Goal: Transaction & Acquisition: Download file/media

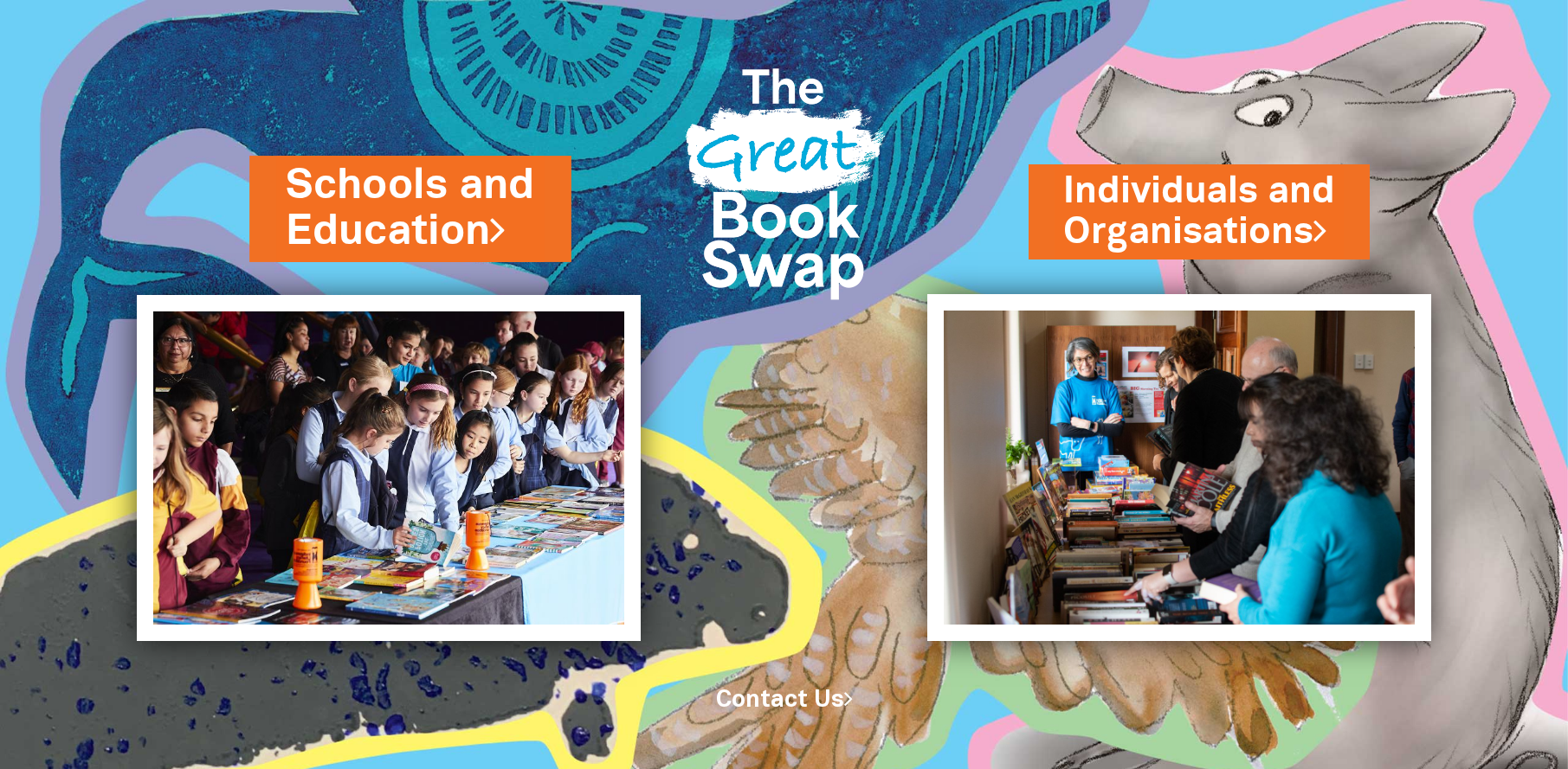
click at [408, 213] on link "Schools and Education" at bounding box center [410, 209] width 249 height 104
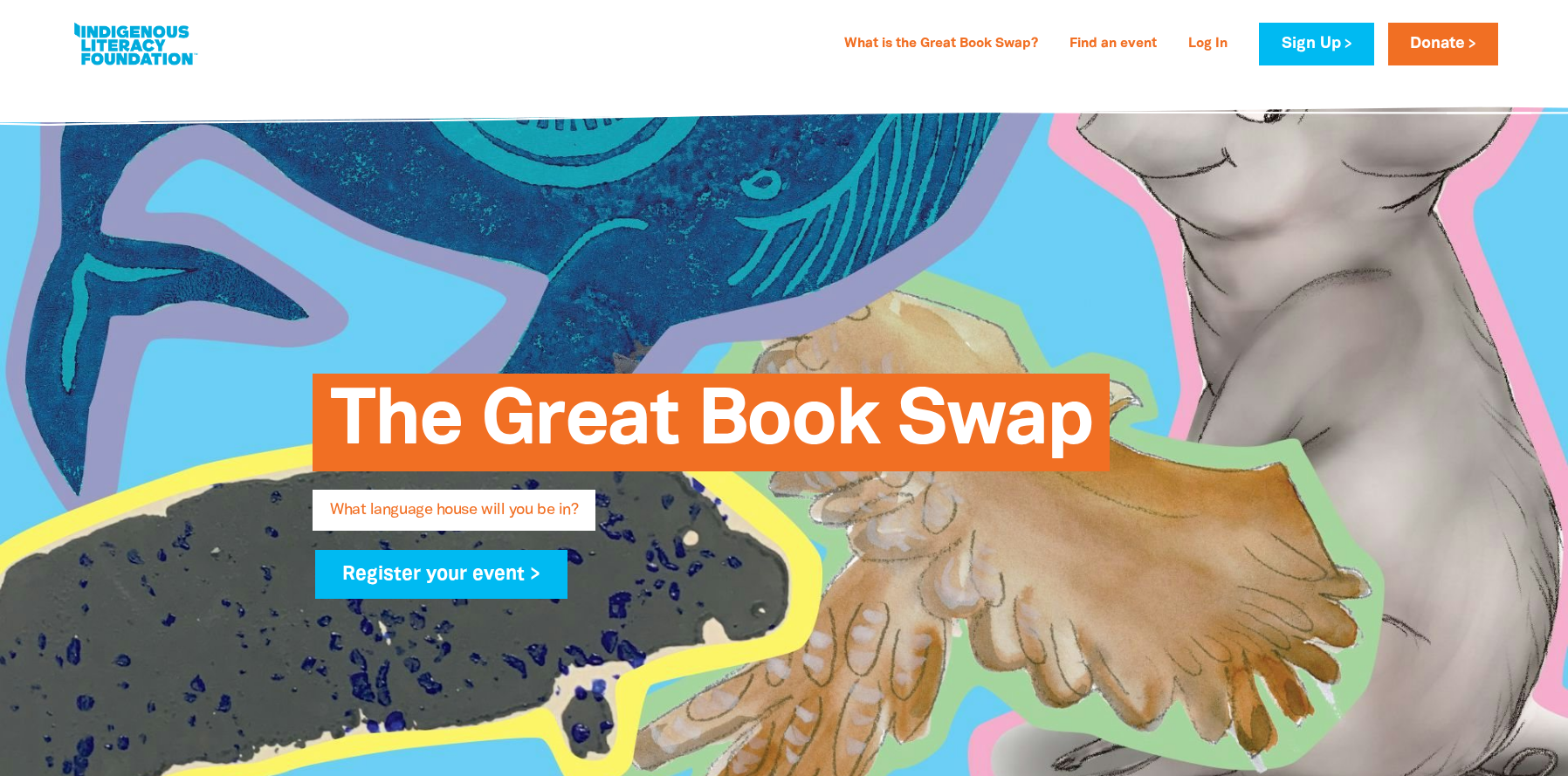
type input "[PERSON_NAME]"
type input "[EMAIL_ADDRESS][PERSON_NAME][DOMAIN_NAME]"
type input "[GEOGRAPHIC_DATA]"
select select "k12"
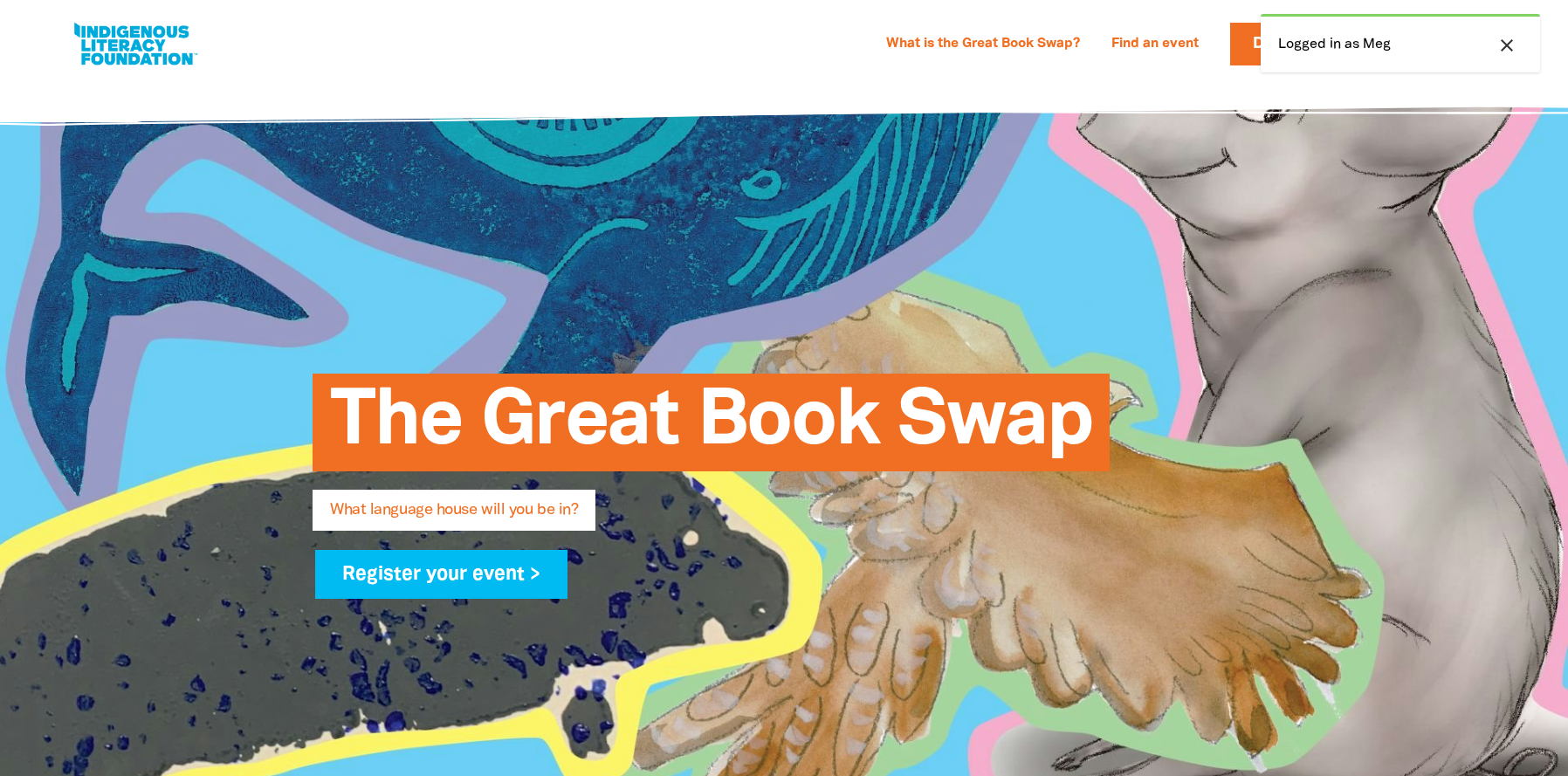
click at [1132, 64] on div "What is the Great Book Swap? Find an event Log In Sign Up Donate" at bounding box center [1107, 44] width 465 height 42
click at [1507, 51] on icon "close" at bounding box center [1506, 45] width 21 height 21
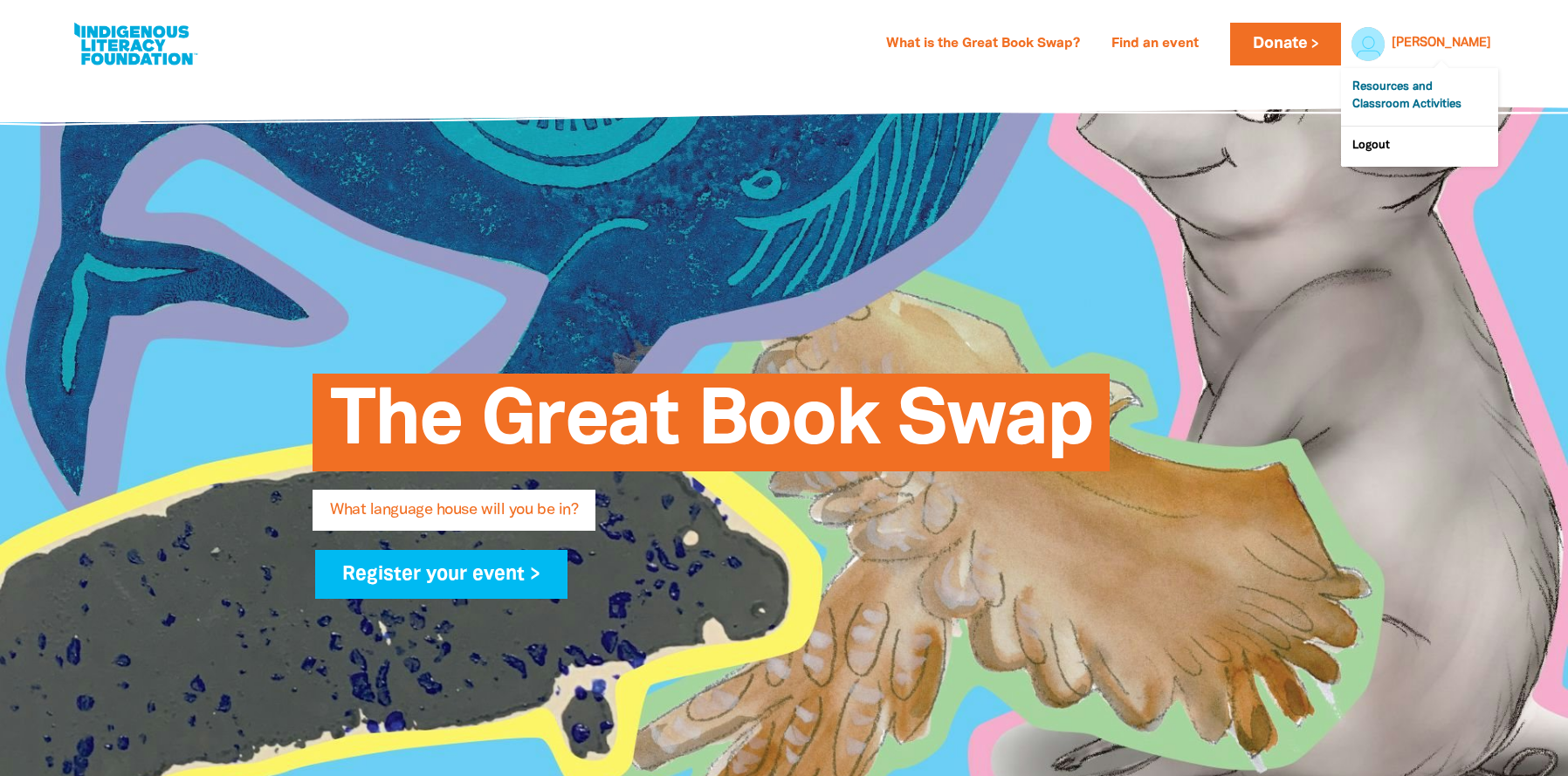
click at [1411, 98] on link "Resources and Classroom Activities" at bounding box center [1419, 97] width 157 height 58
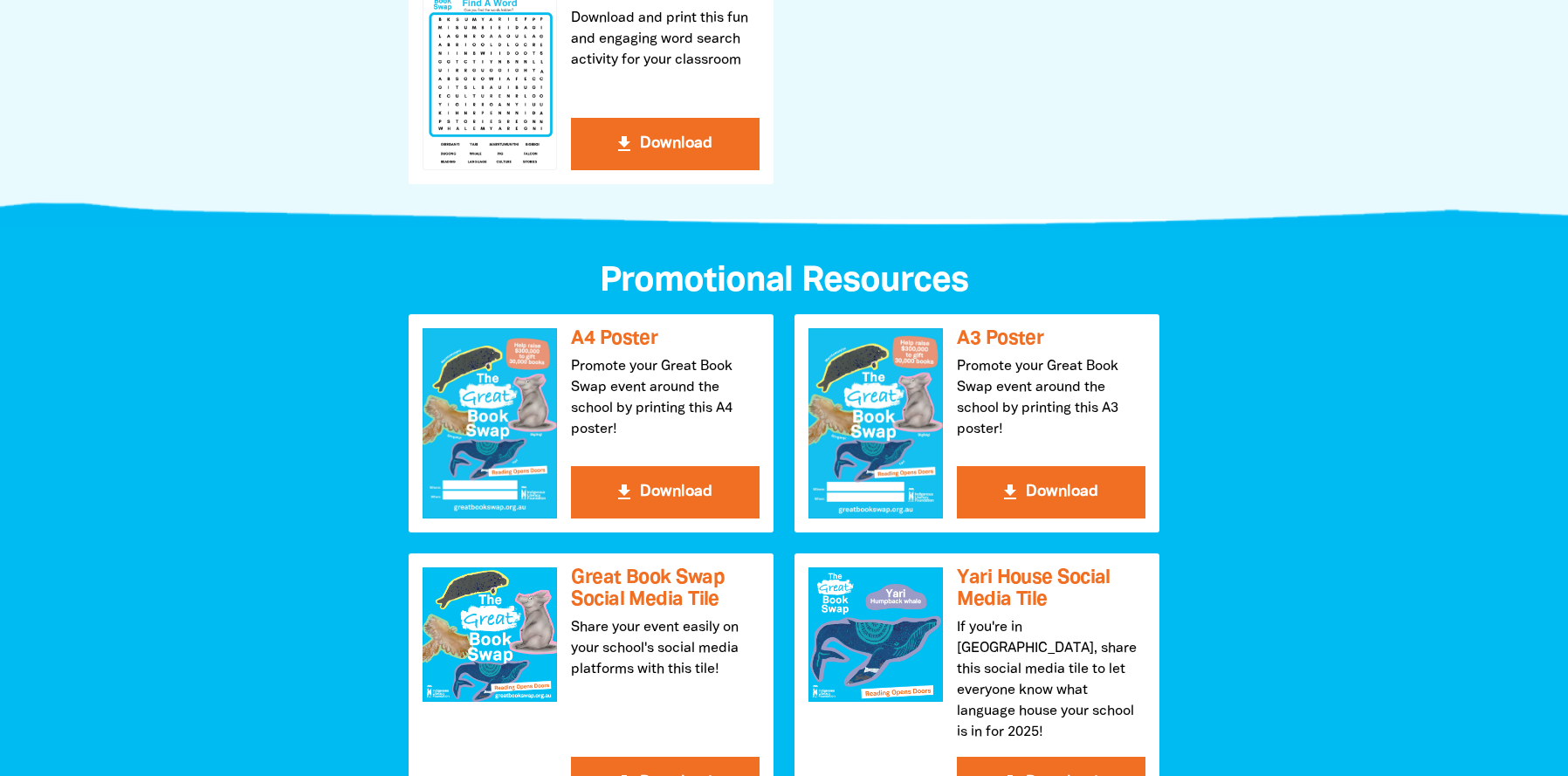
scroll to position [1639, 0]
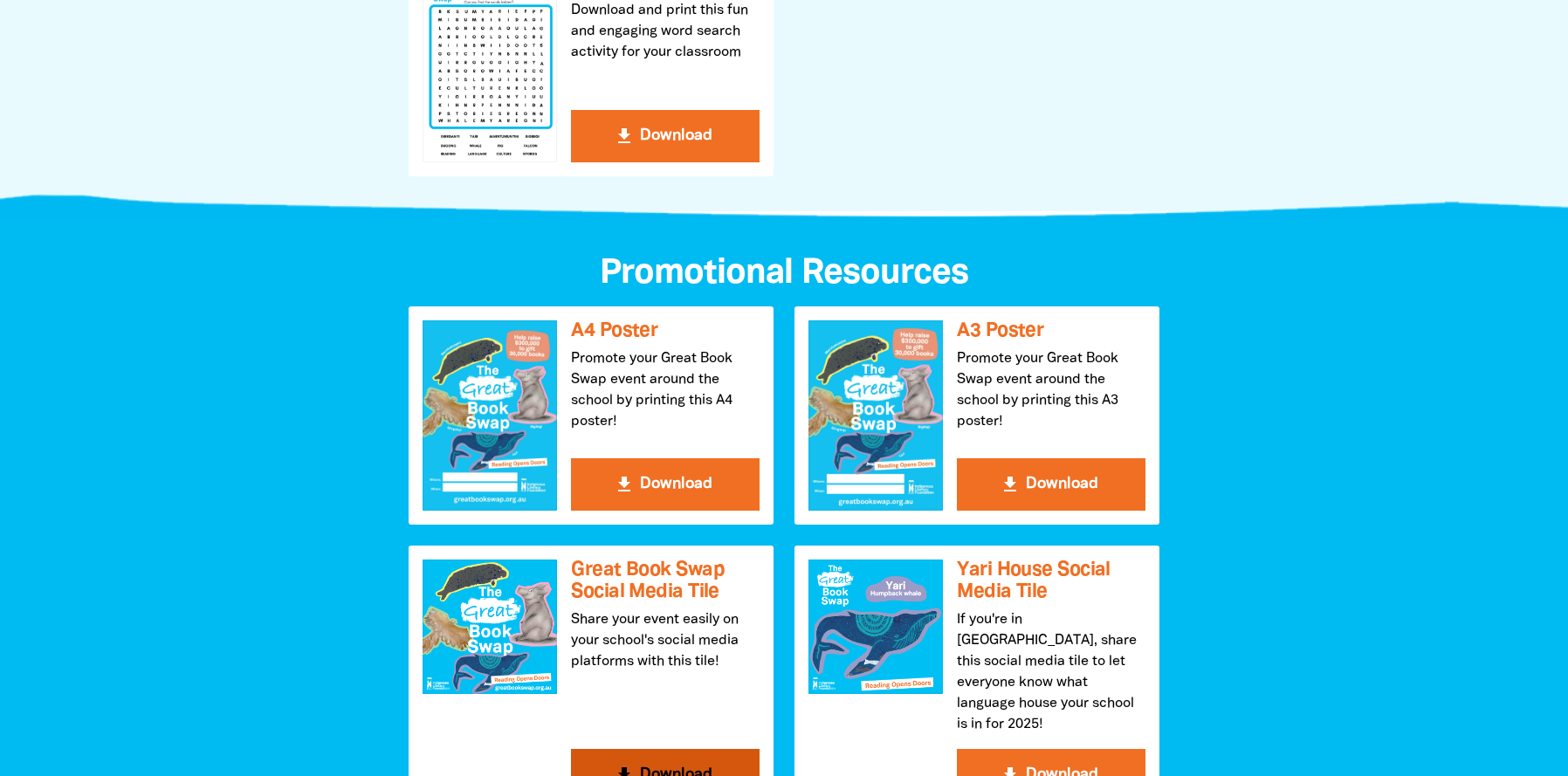
click at [624, 765] on icon "get_app" at bounding box center [624, 775] width 21 height 21
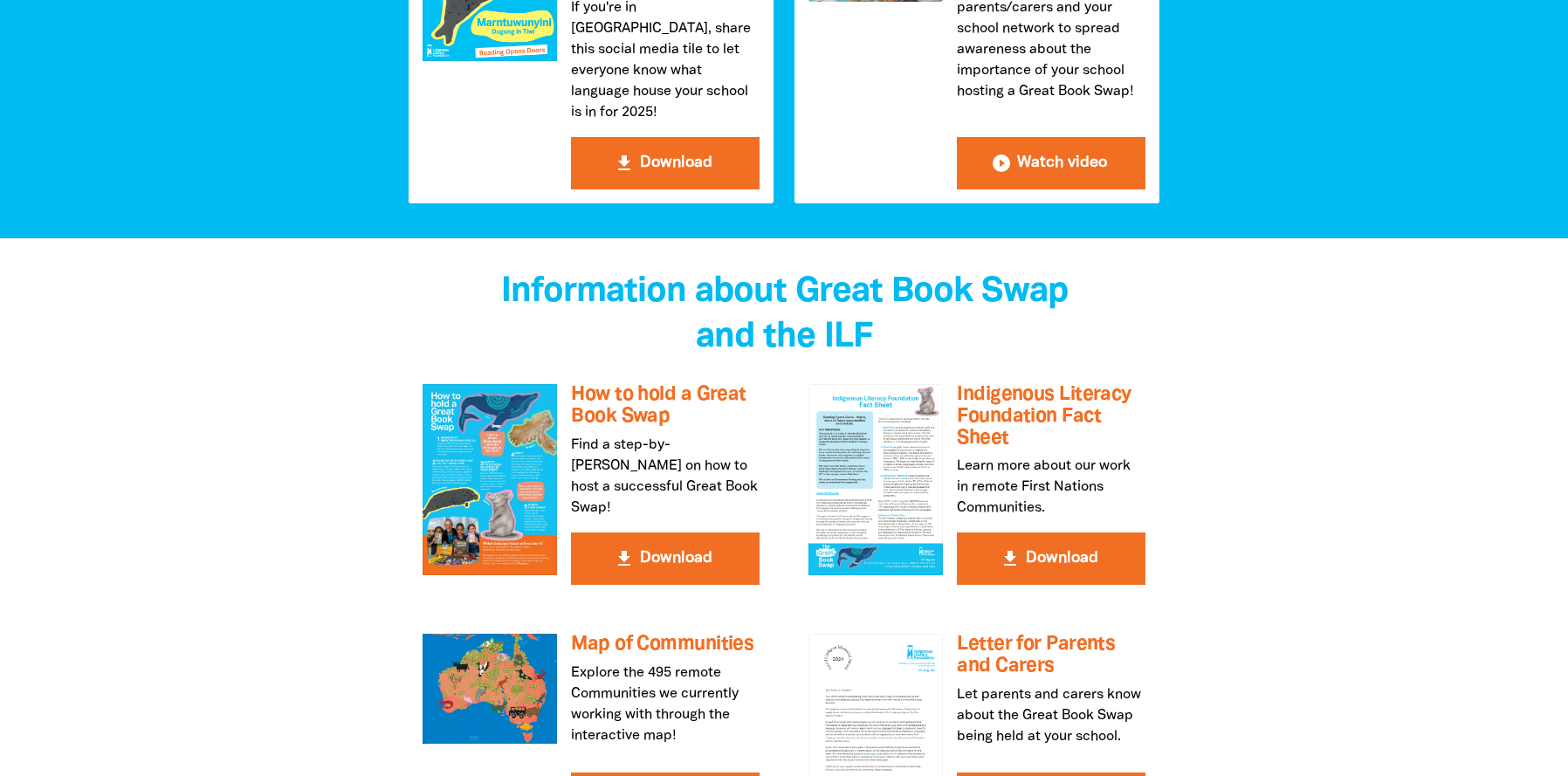
scroll to position [2887, 0]
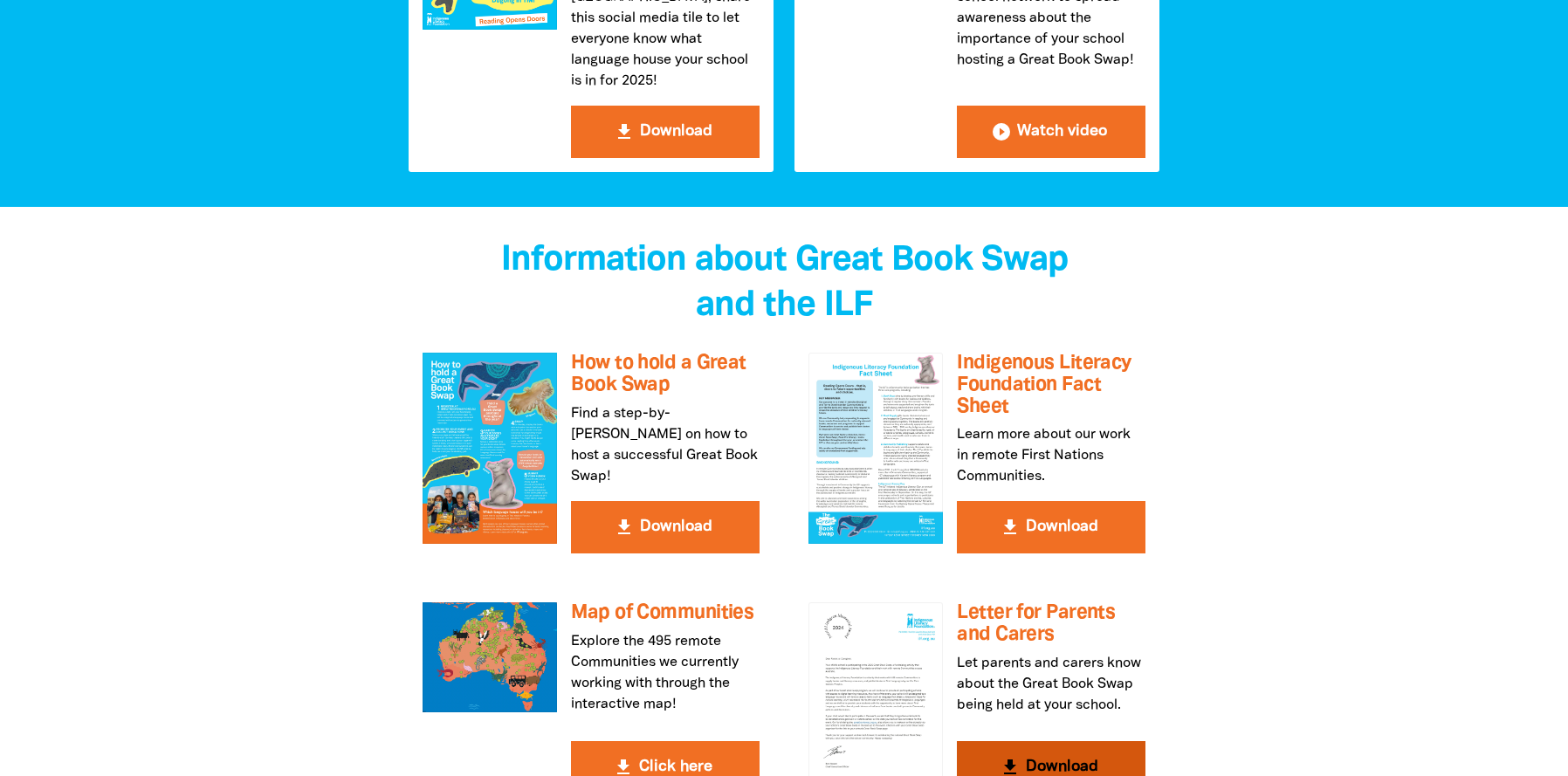
click at [1059, 741] on button "get_app Download" at bounding box center [1051, 767] width 189 height 52
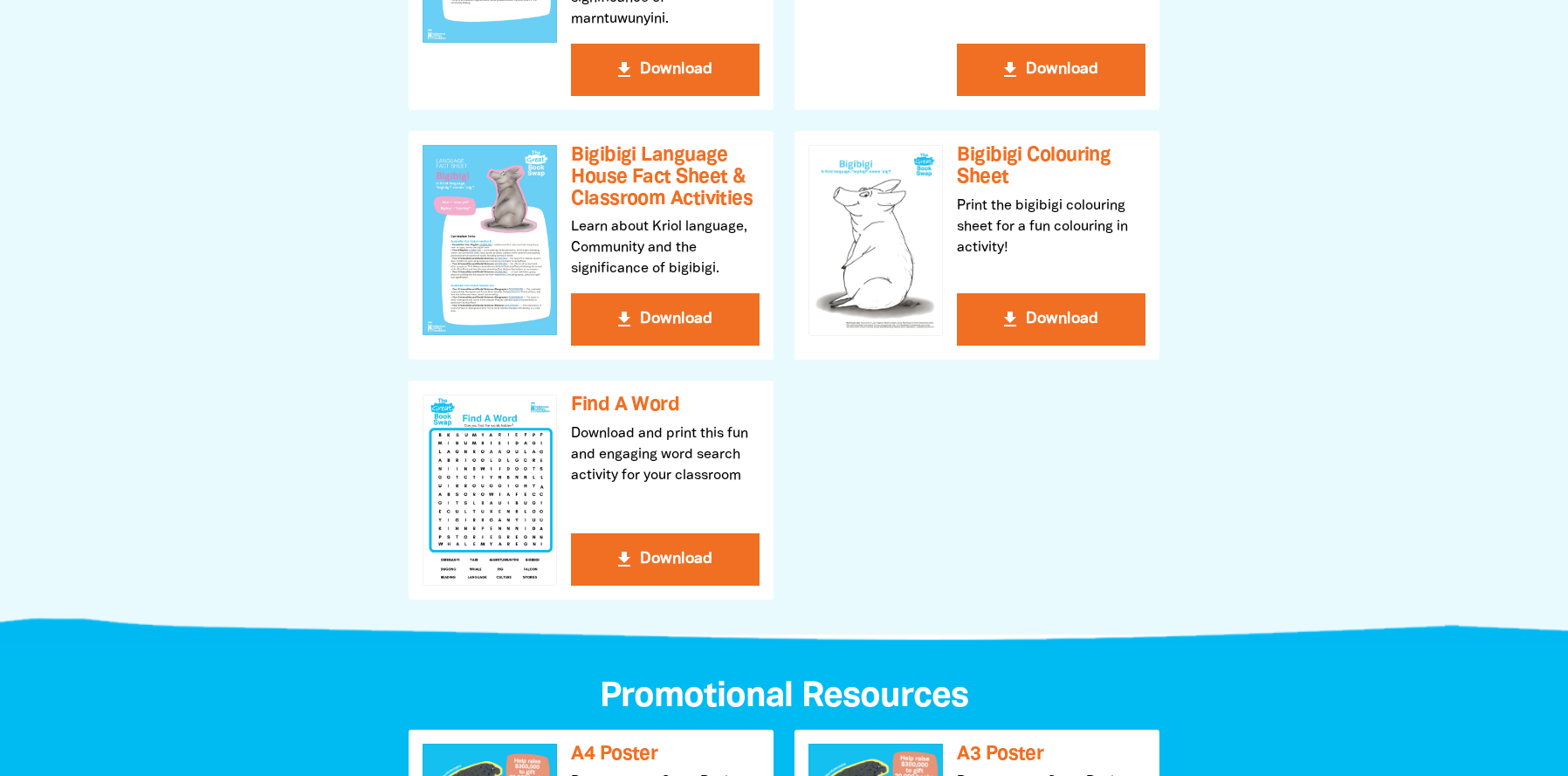
scroll to position [1270, 0]
